Goal: Find specific page/section: Find specific page/section

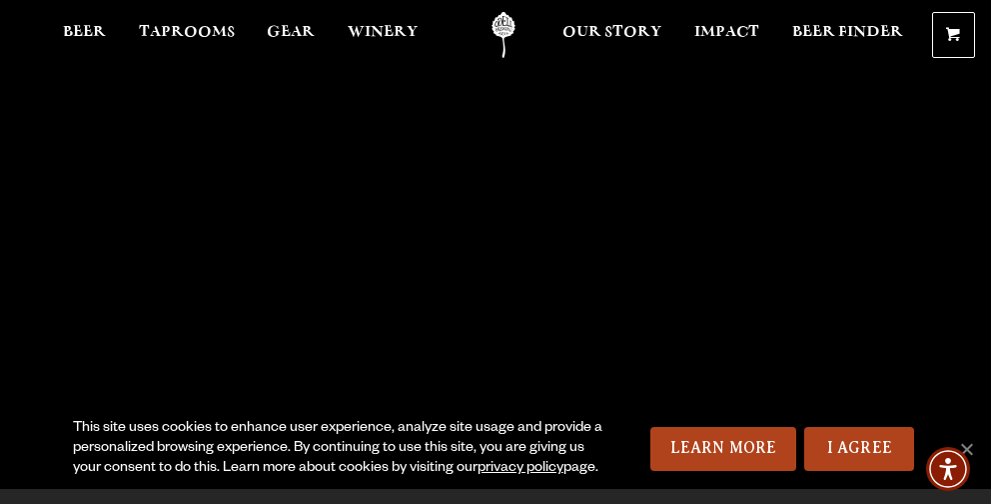
scroll to position [35, 0]
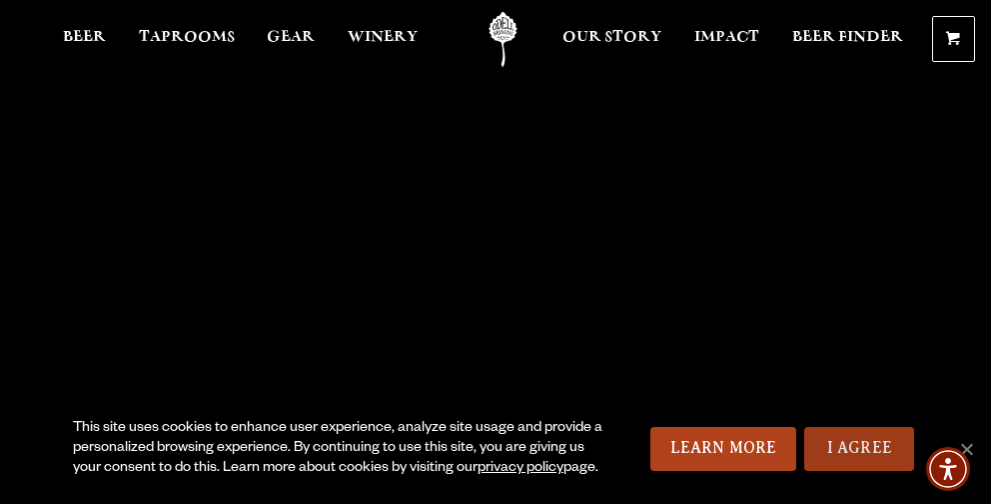
click at [859, 440] on link "I Agree" at bounding box center [859, 449] width 110 height 44
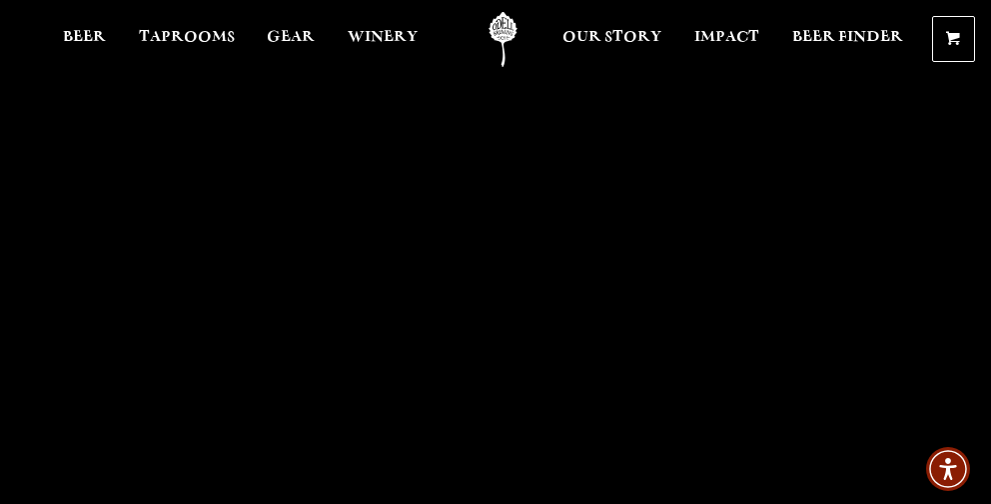
scroll to position [38, 0]
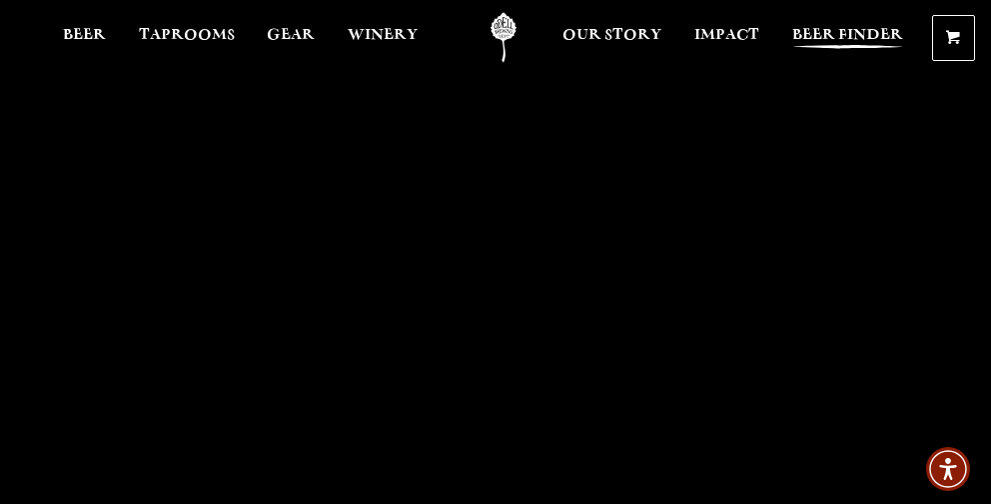
click at [850, 37] on span "Beer Finder" at bounding box center [847, 35] width 111 height 16
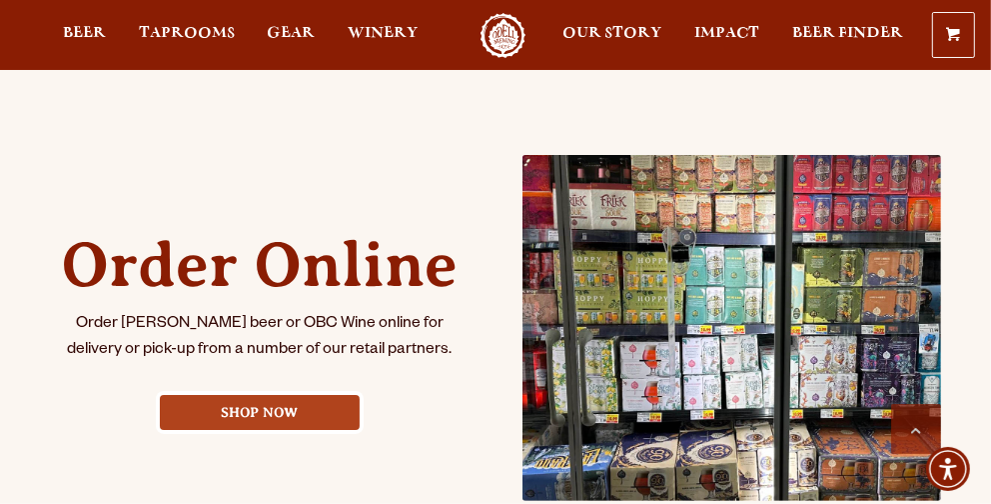
scroll to position [809, 0]
